Goal: Book appointment/travel/reservation

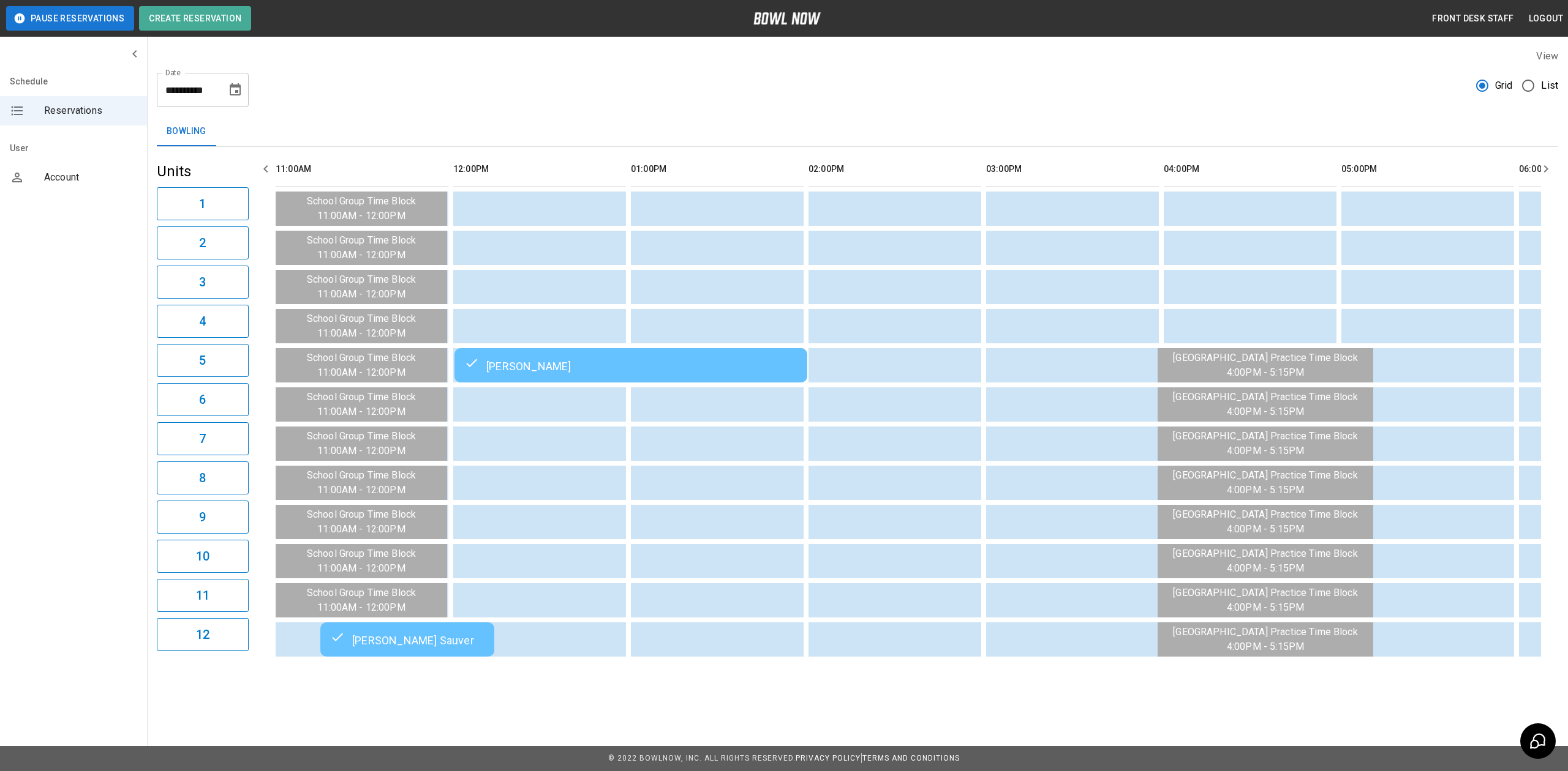
scroll to position [0, 880]
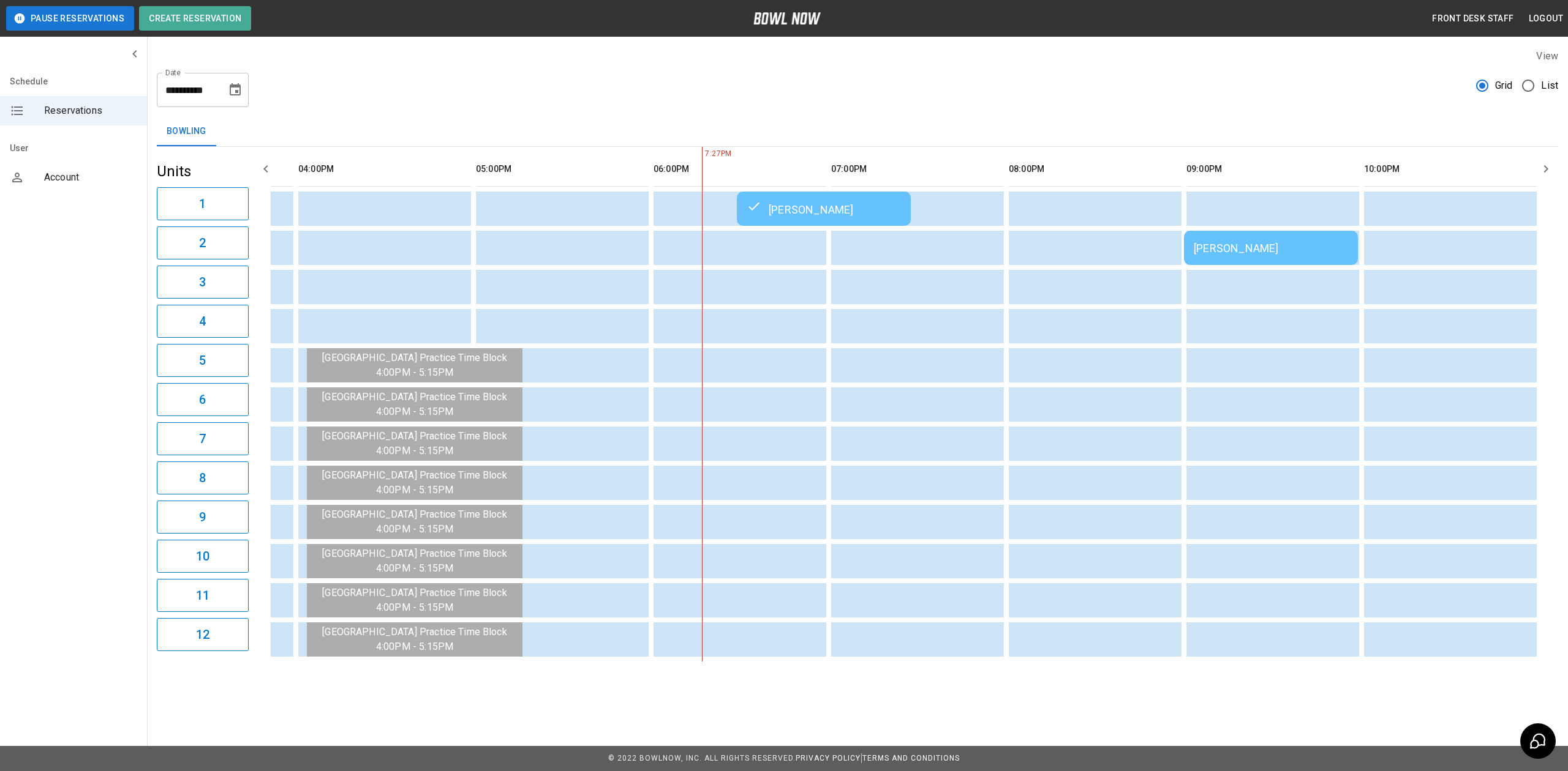
click at [478, 50] on div "View" at bounding box center [858, 56] width 1402 height 14
click at [214, 82] on input "**********" at bounding box center [187, 90] width 61 height 34
click at [193, 79] on input "**********" at bounding box center [187, 90] width 61 height 34
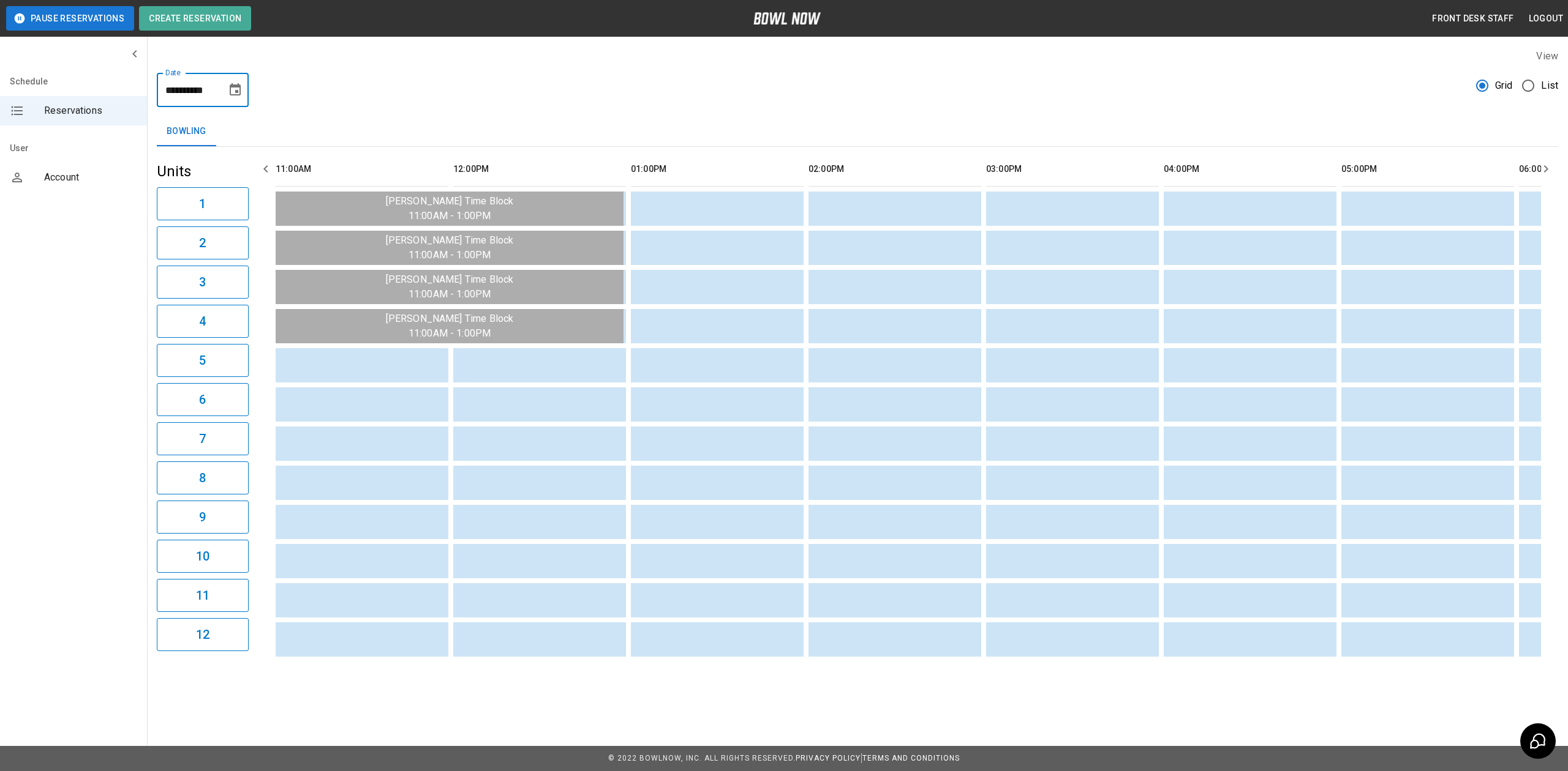
scroll to position [0, 1027]
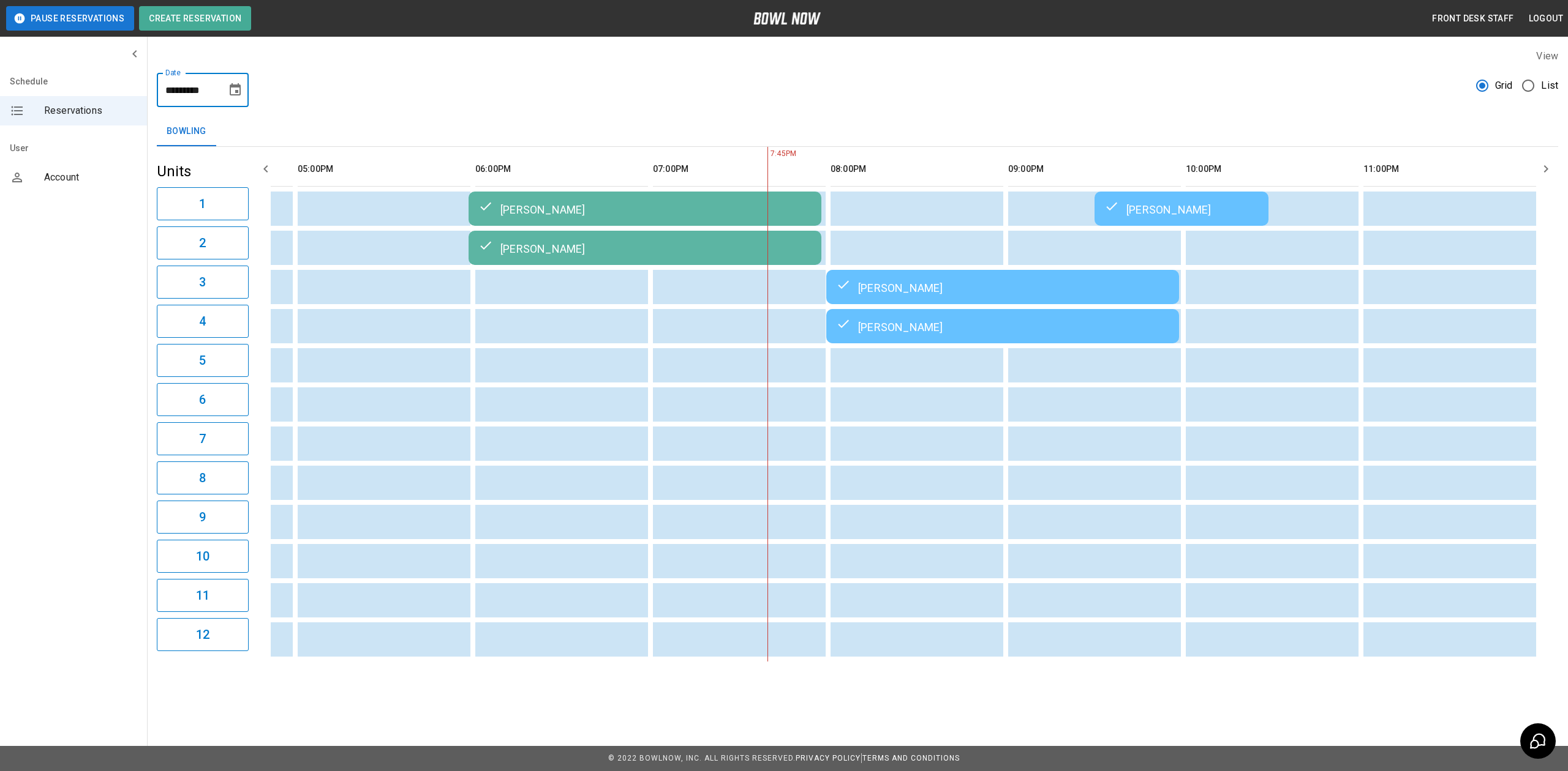
type input "**********"
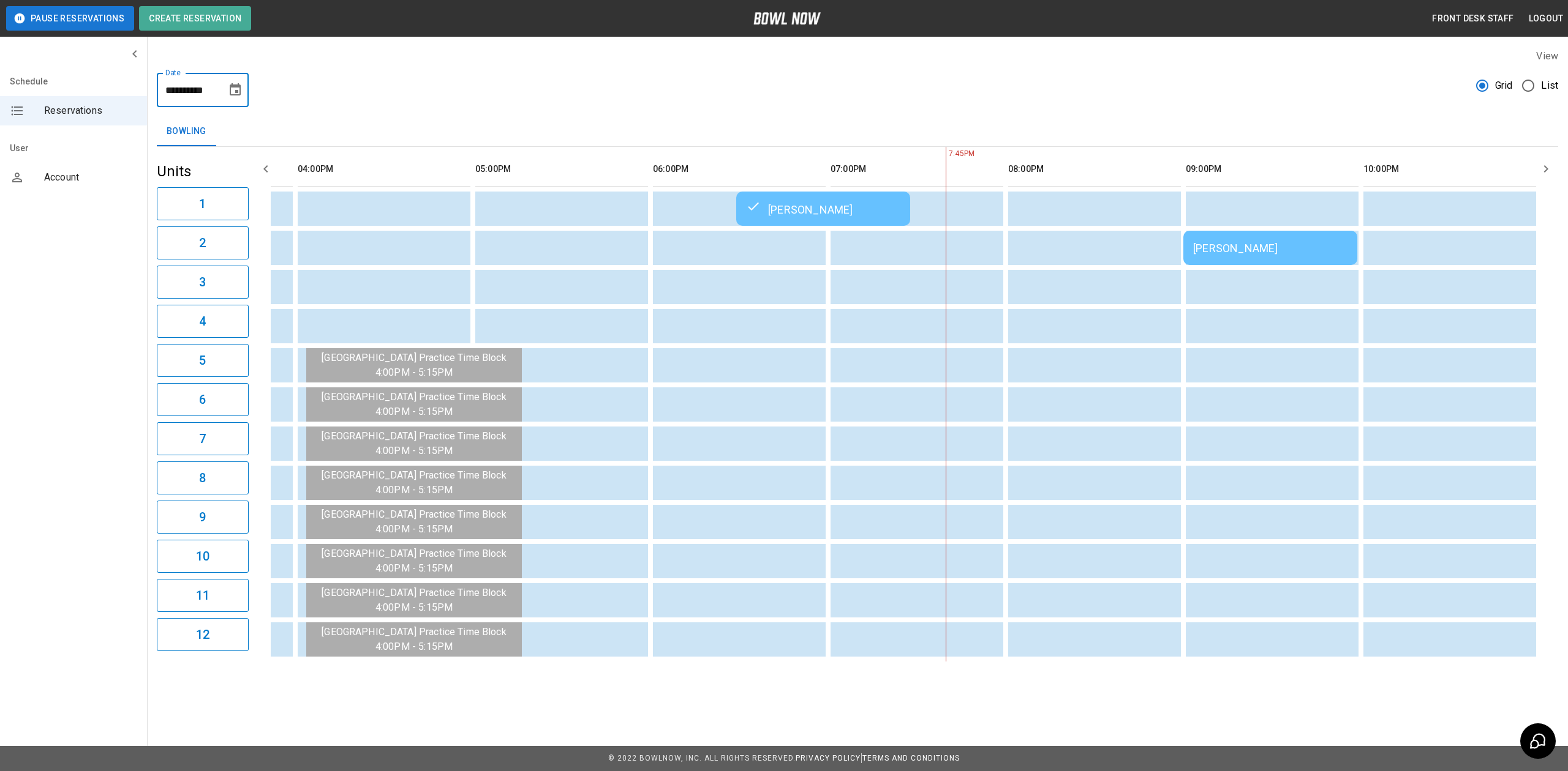
scroll to position [0, 880]
click at [1268, 251] on div "[PERSON_NAME]" at bounding box center [1271, 248] width 155 height 13
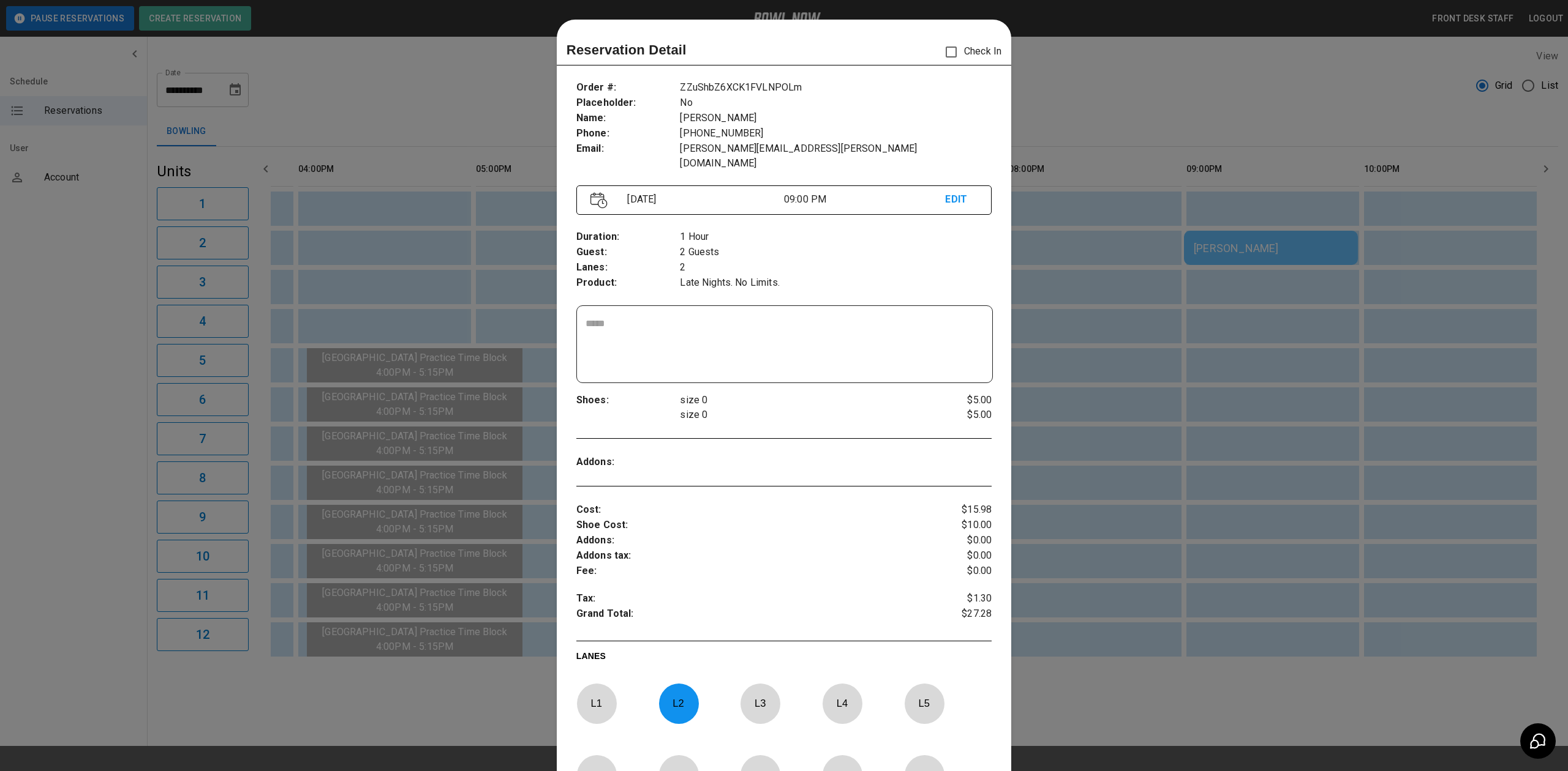
scroll to position [20, 0]
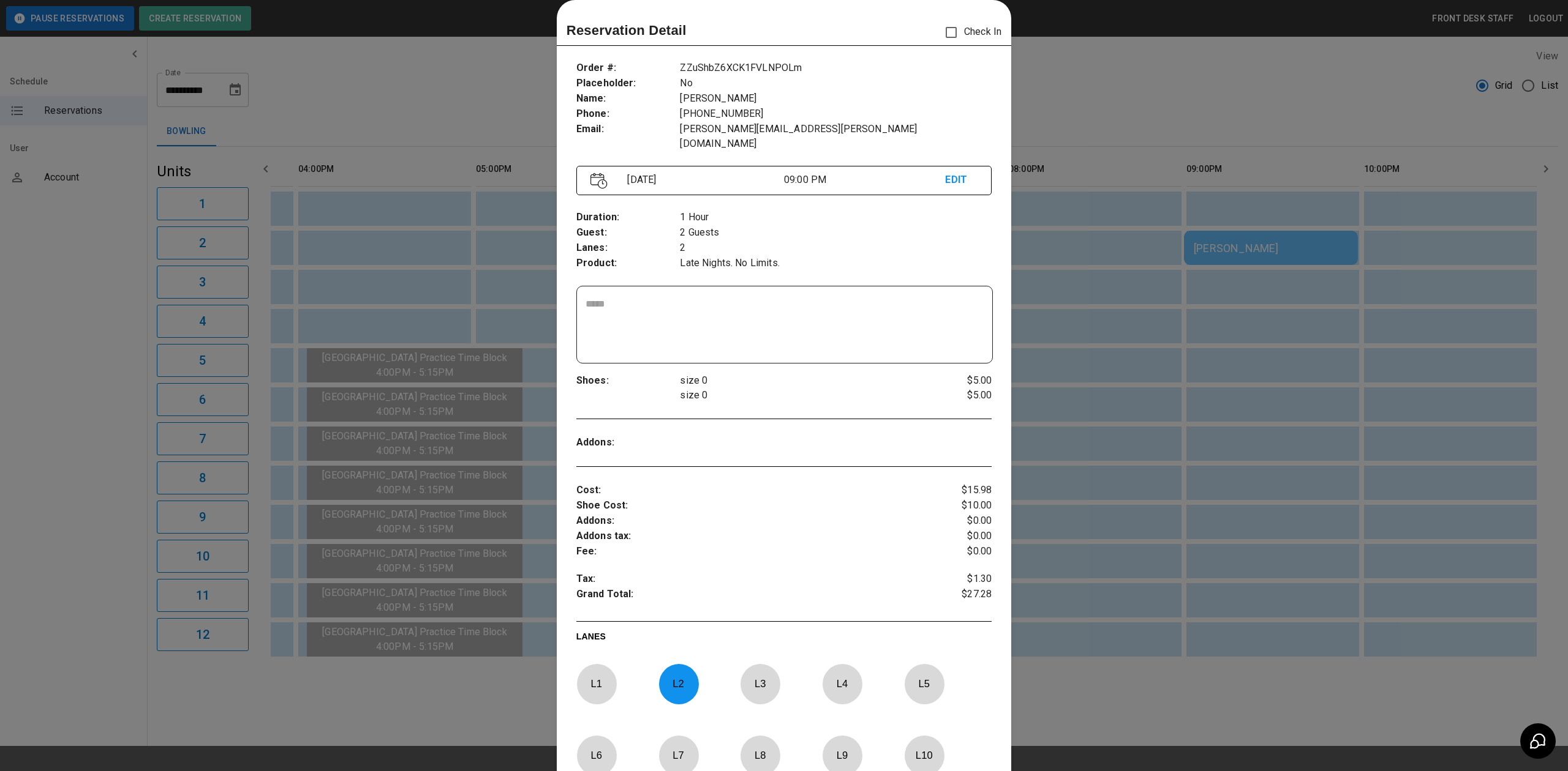
click at [1172, 411] on div at bounding box center [784, 385] width 1568 height 771
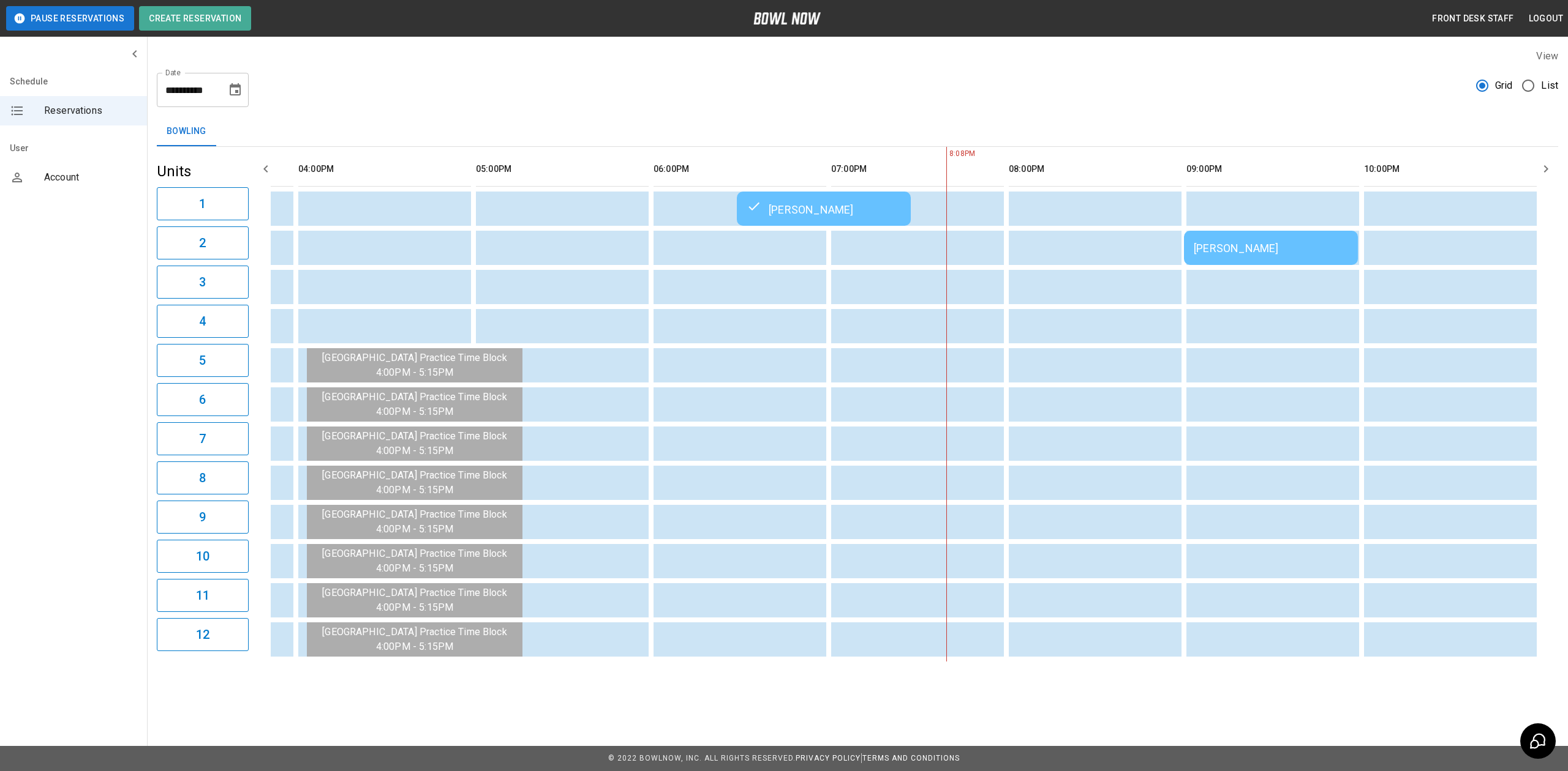
click at [1315, 231] on td "[PERSON_NAME]" at bounding box center [1270, 247] width 174 height 34
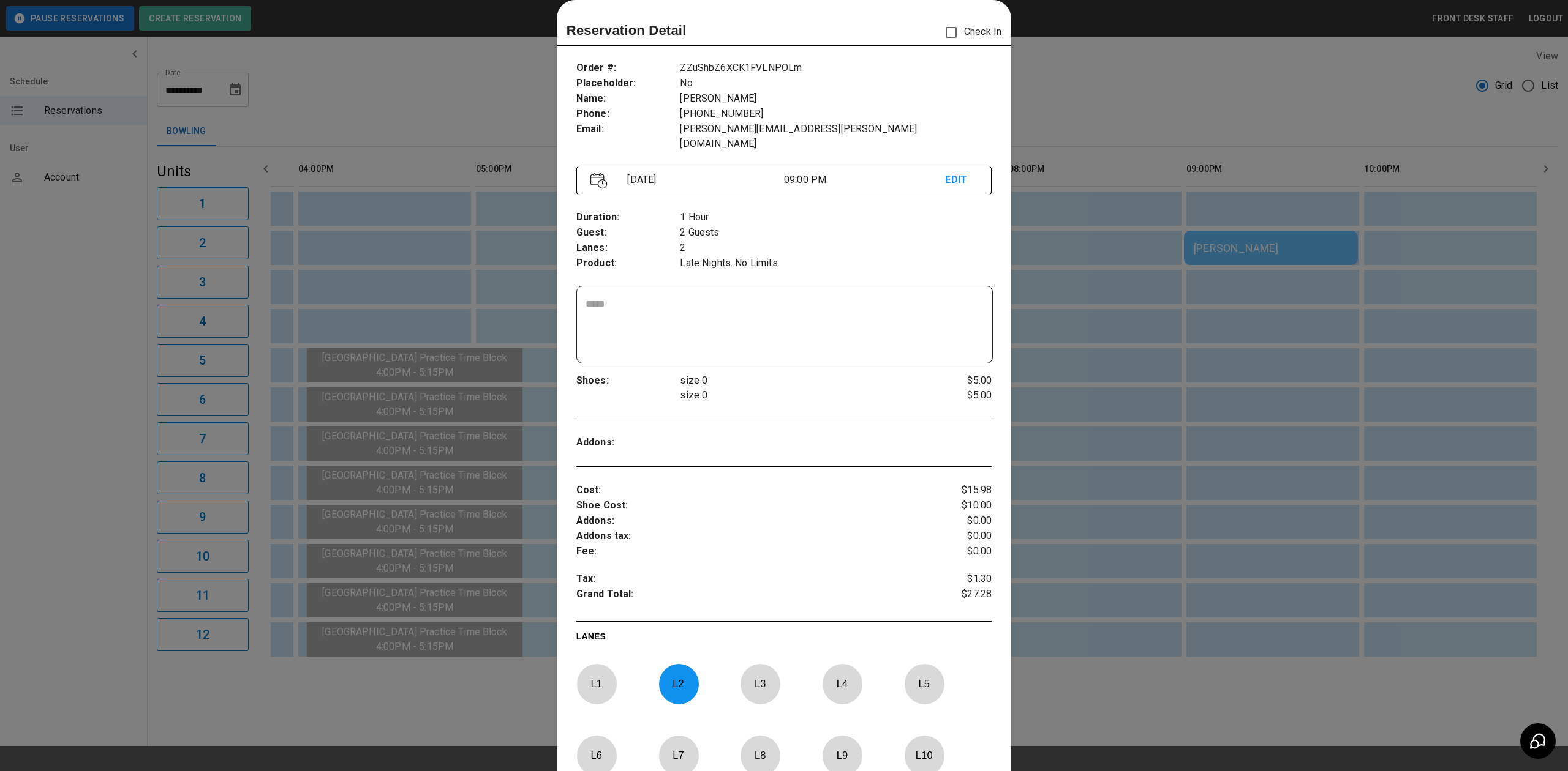
click at [667, 680] on p "L 2" at bounding box center [678, 684] width 40 height 29
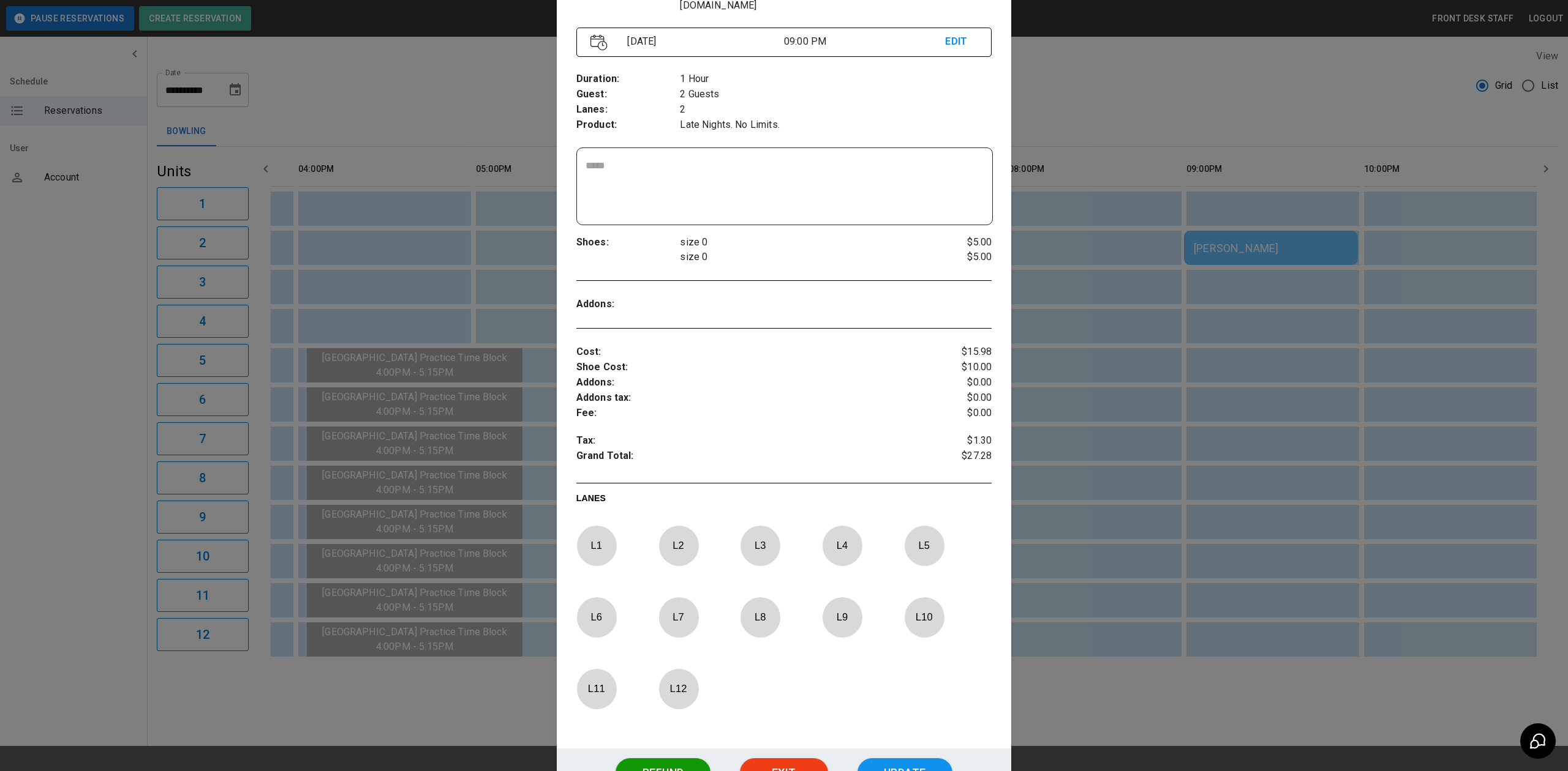
scroll to position [182, 0]
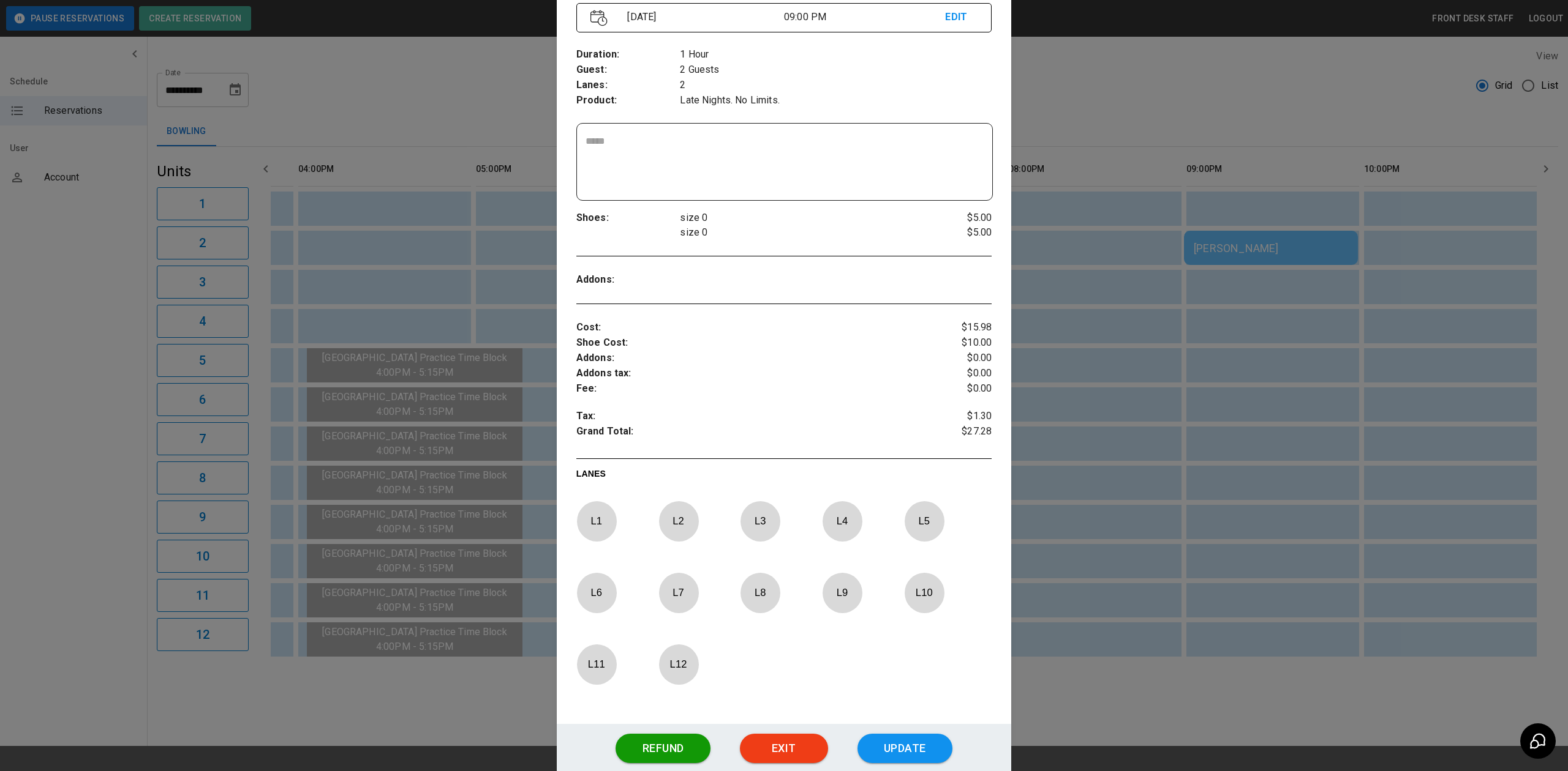
click at [897, 575] on div "L 1 L 2 L 3 L 4 L 5 L 6 L 7 L 8 L 9 L 10 L 11 L 12" at bounding box center [784, 604] width 415 height 204
click at [905, 578] on p "L 10" at bounding box center [924, 593] width 40 height 29
click at [919, 737] on button "Update" at bounding box center [905, 748] width 95 height 29
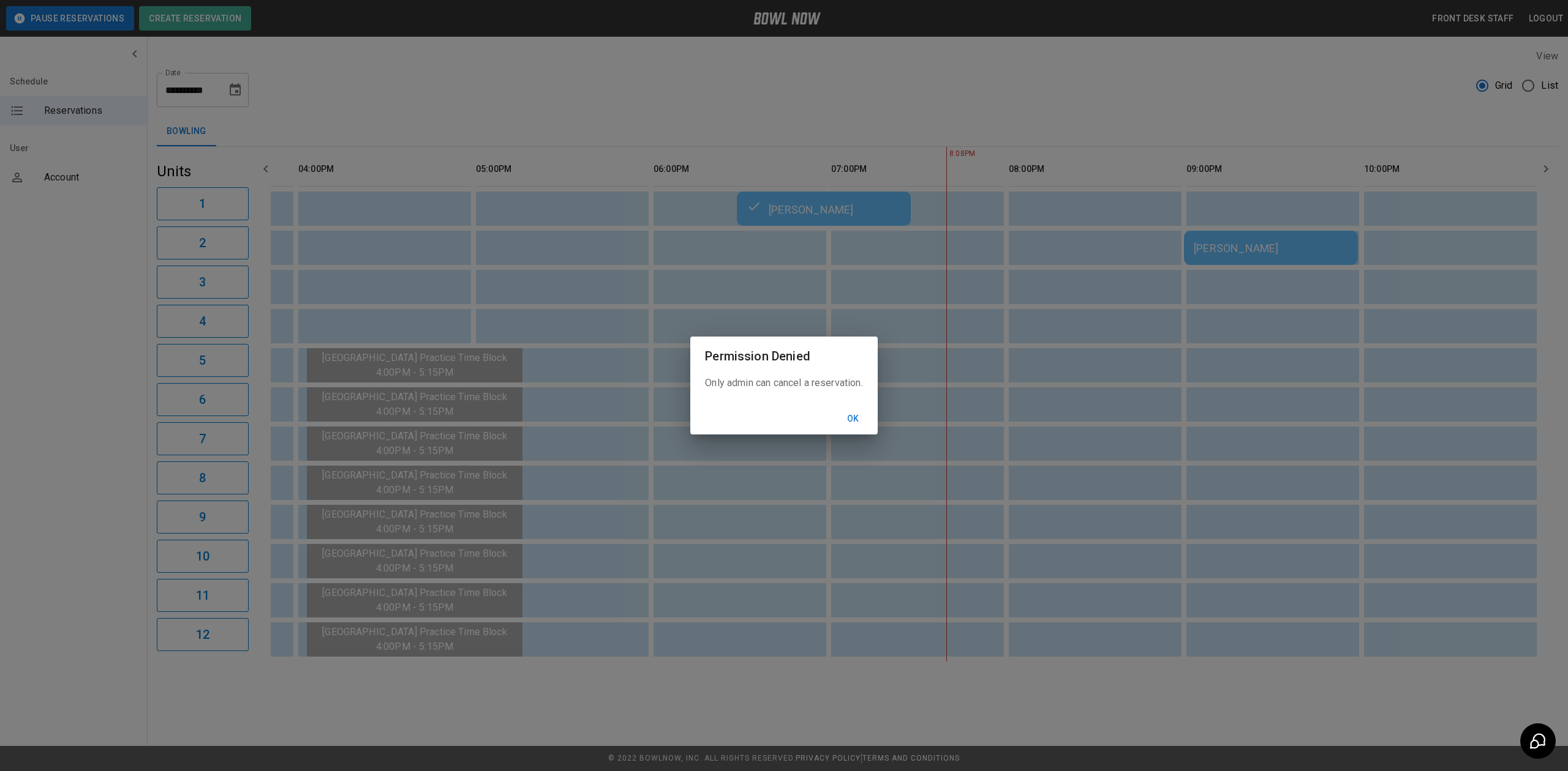
click at [852, 408] on button "Ok" at bounding box center [852, 419] width 39 height 23
